Goal: Task Accomplishment & Management: Manage account settings

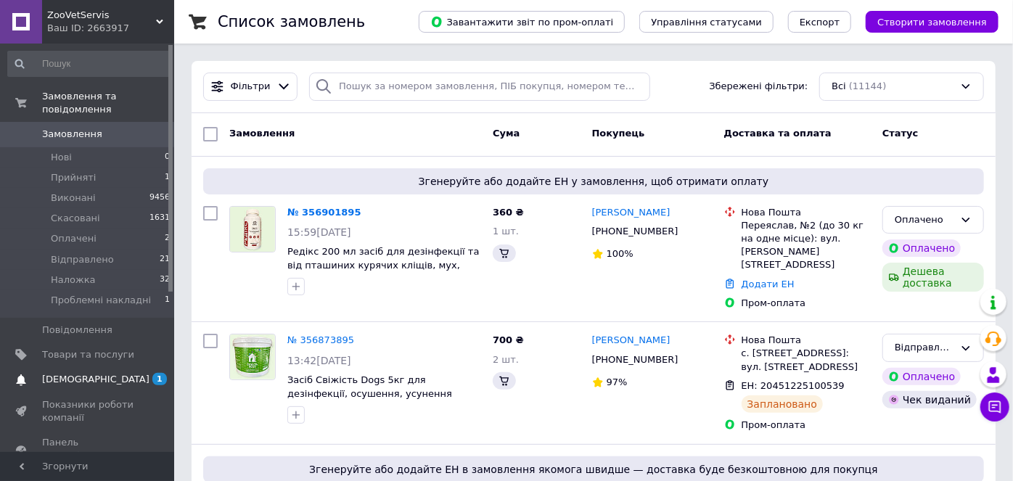
click at [75, 373] on span "[DEMOGRAPHIC_DATA]" at bounding box center [95, 379] width 107 height 13
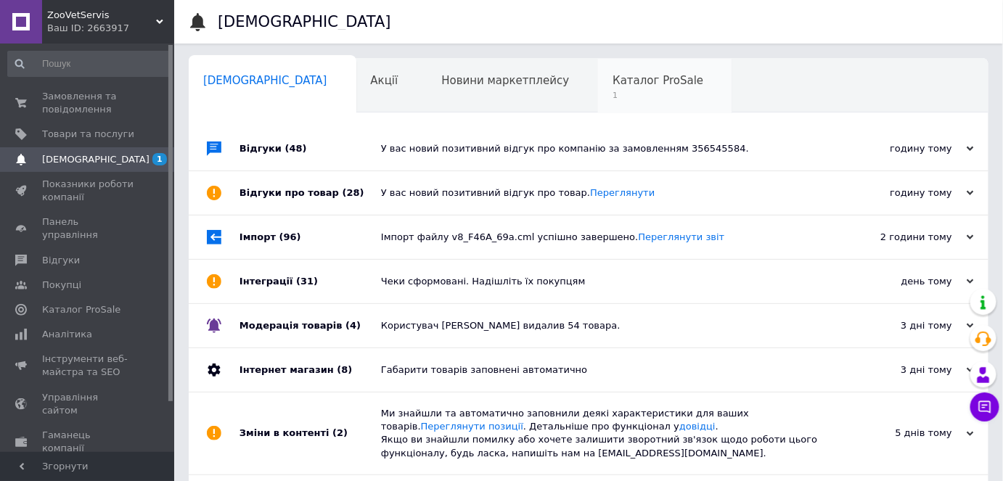
click at [613, 79] on span "Каталог ProSale" at bounding box center [658, 80] width 91 height 13
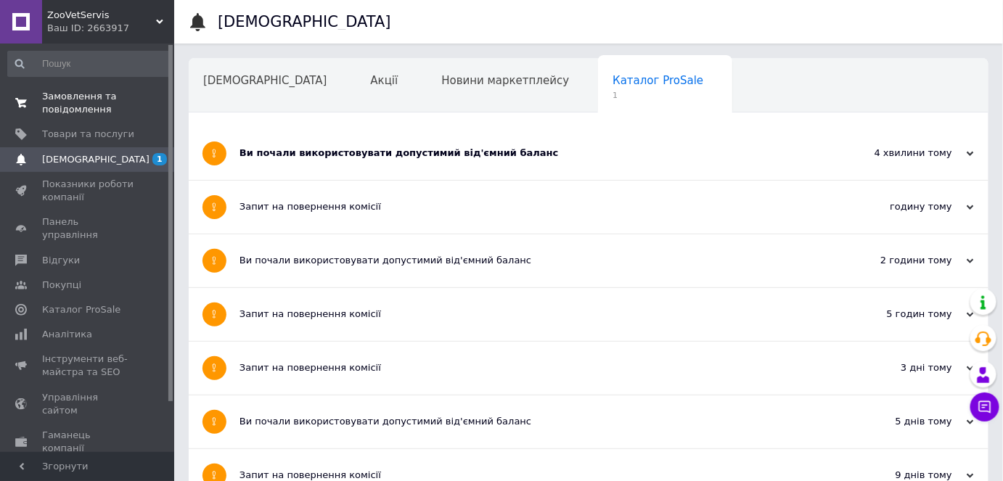
click at [83, 113] on span "Замовлення та повідомлення" at bounding box center [88, 103] width 92 height 26
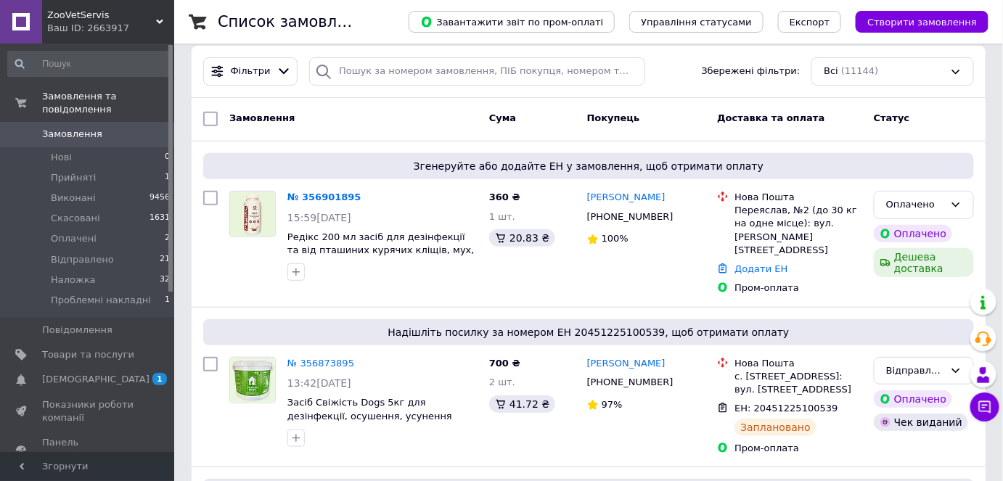
scroll to position [197, 0]
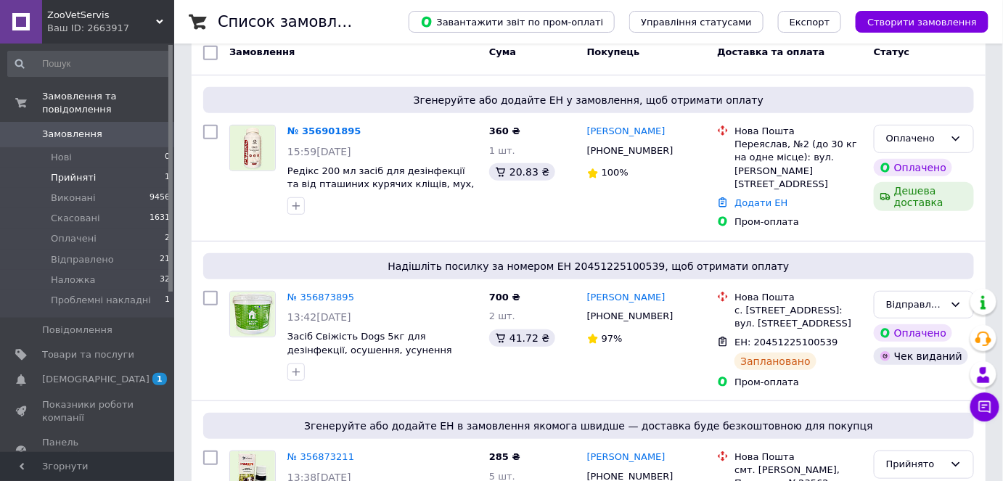
click at [75, 171] on span "Прийняті" at bounding box center [73, 177] width 45 height 13
